Goal: Task Accomplishment & Management: Manage account settings

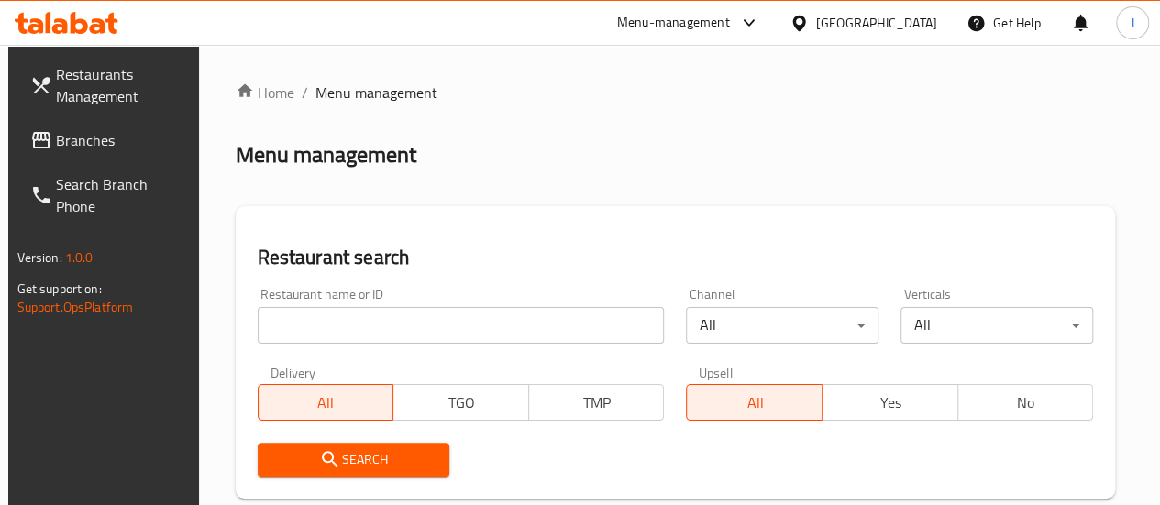
click at [326, 326] on input "search" at bounding box center [461, 325] width 407 height 37
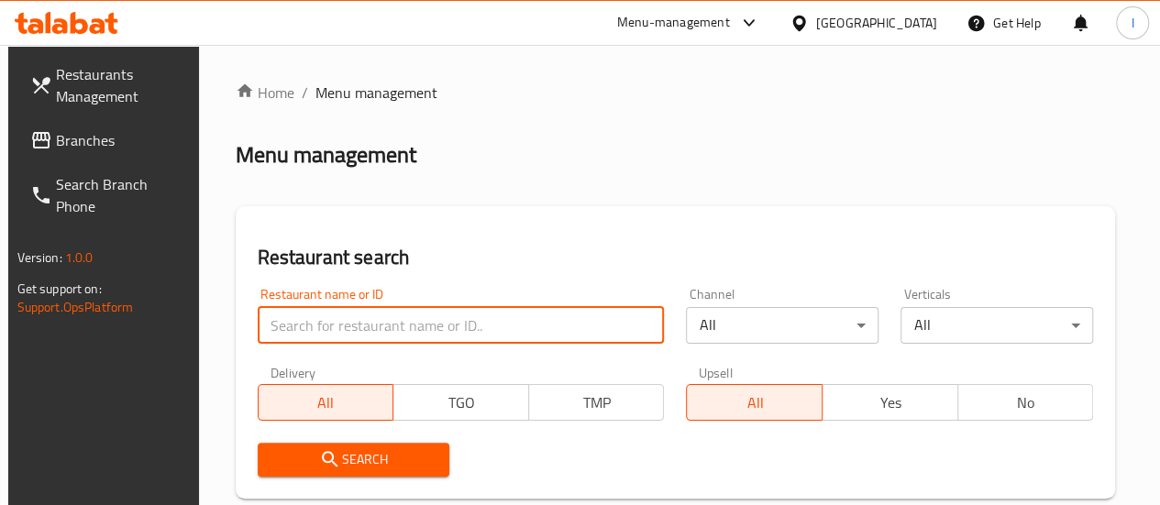
click at [347, 335] on input "search" at bounding box center [461, 325] width 407 height 37
type input "punjab royal pizza"
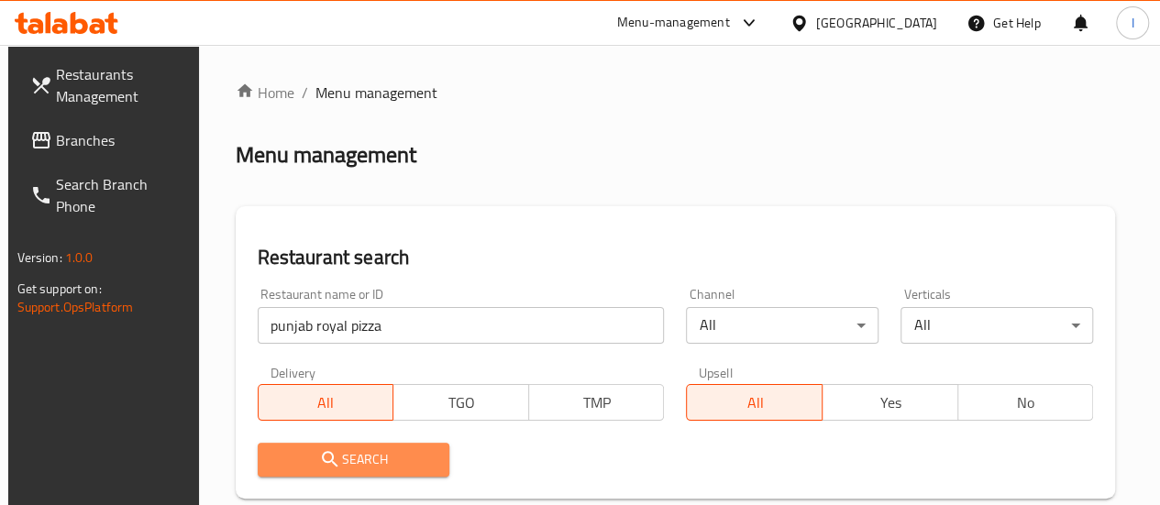
click at [381, 457] on span "Search" at bounding box center [353, 459] width 163 height 23
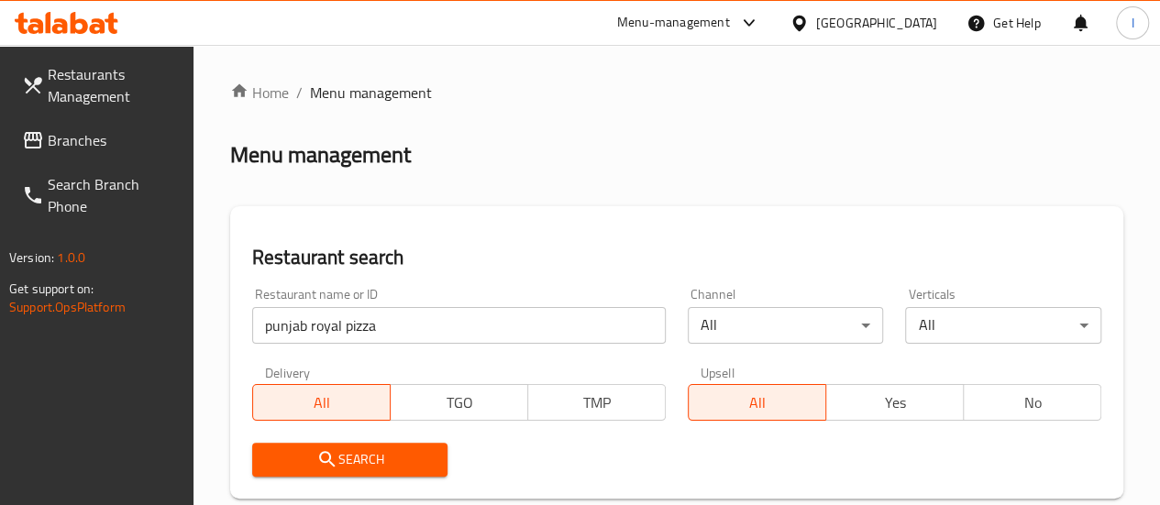
click at [690, 455] on div "Search" at bounding box center [676, 460] width 871 height 56
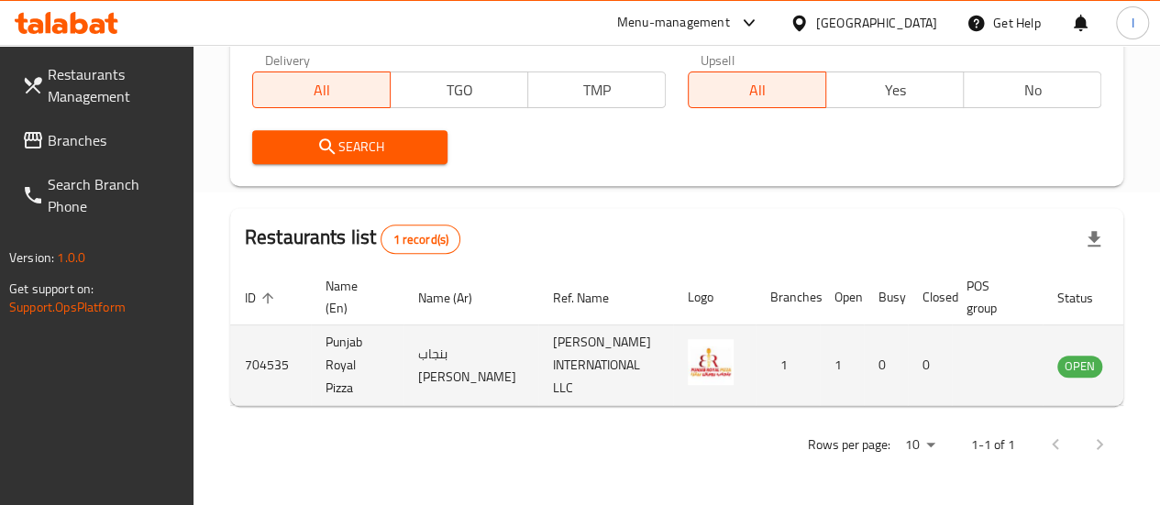
scroll to position [0, 28]
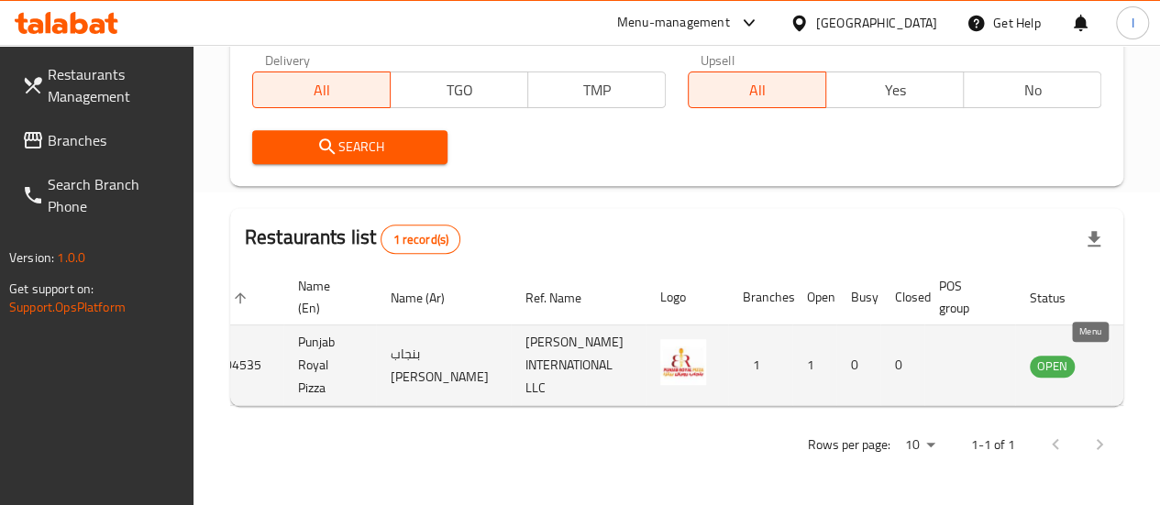
click at [1126, 357] on icon "enhanced table" at bounding box center [1137, 366] width 22 height 22
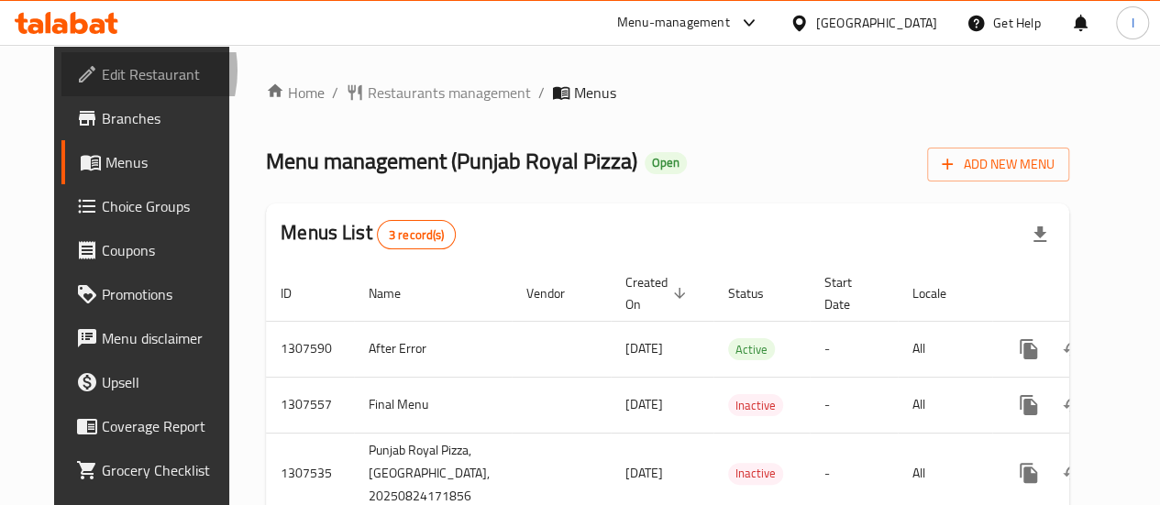
click at [102, 71] on span "Edit Restaurant" at bounding box center [167, 74] width 131 height 22
